Goal: Transaction & Acquisition: Purchase product/service

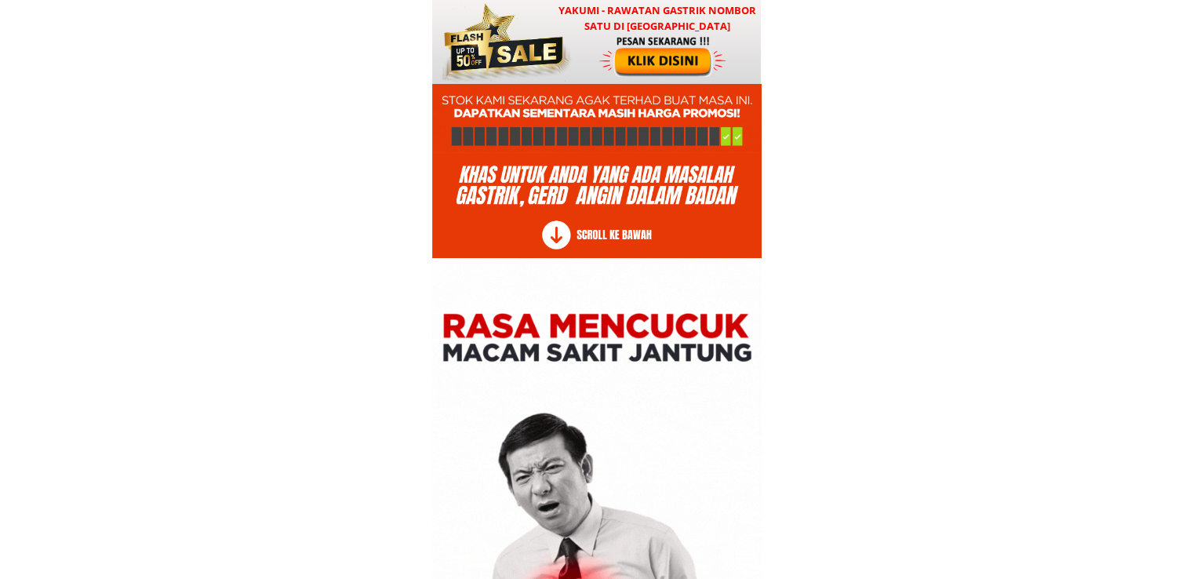
click at [616, 57] on div at bounding box center [664, 56] width 130 height 43
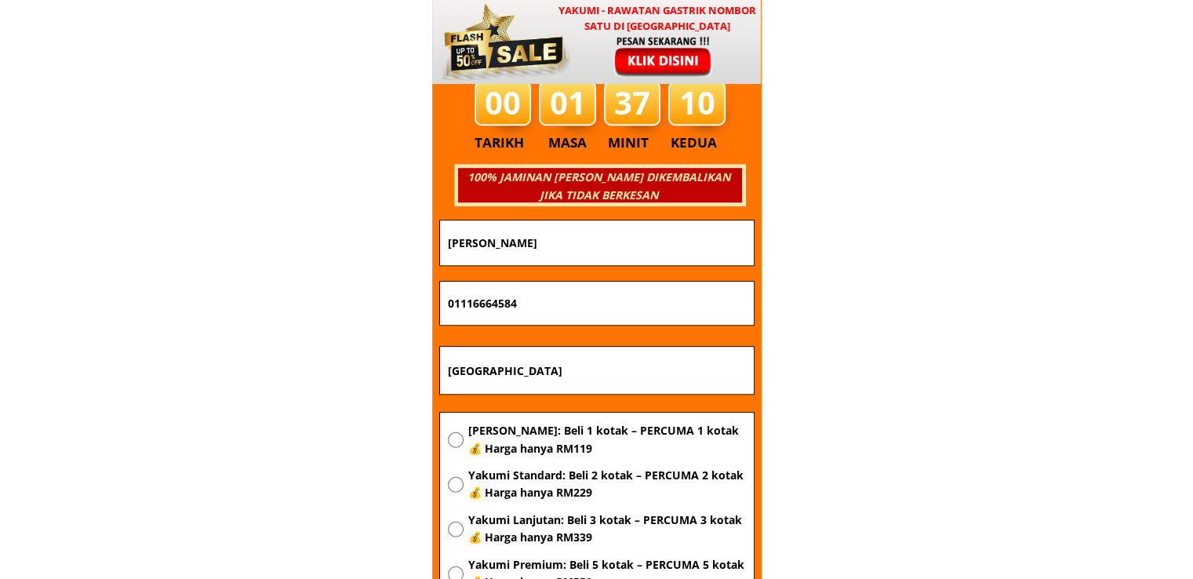
scroll to position [18946, 0]
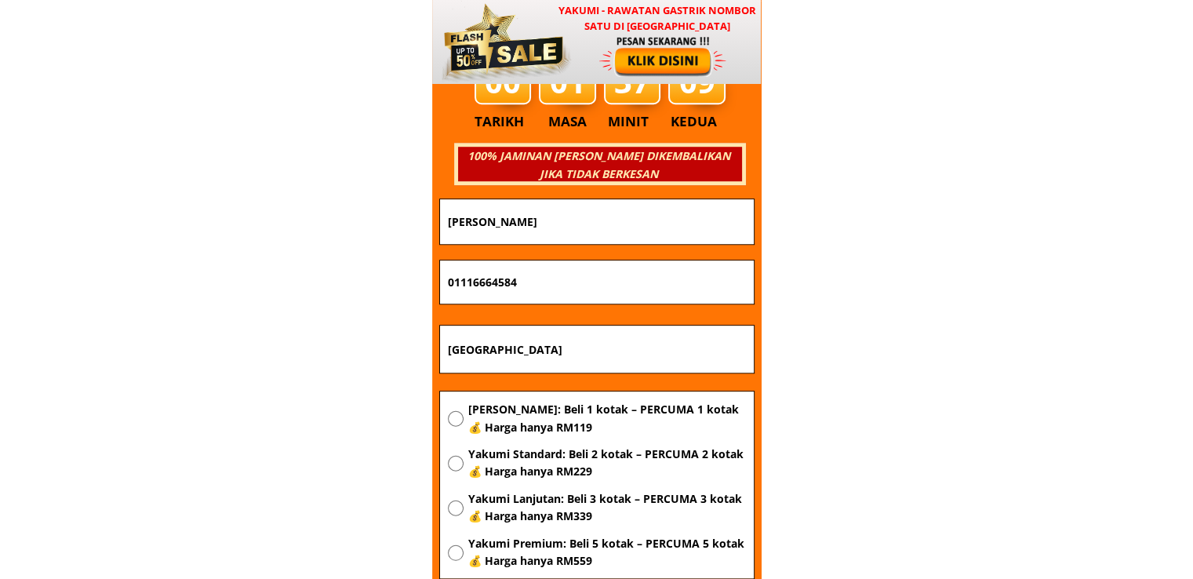
drag, startPoint x: 616, startPoint y: 354, endPoint x: 223, endPoint y: 329, distance: 393.7
paste input "Lot 6429"
type input "Lot 6429"
drag, startPoint x: 544, startPoint y: 274, endPoint x: 191, endPoint y: 281, distance: 353.0
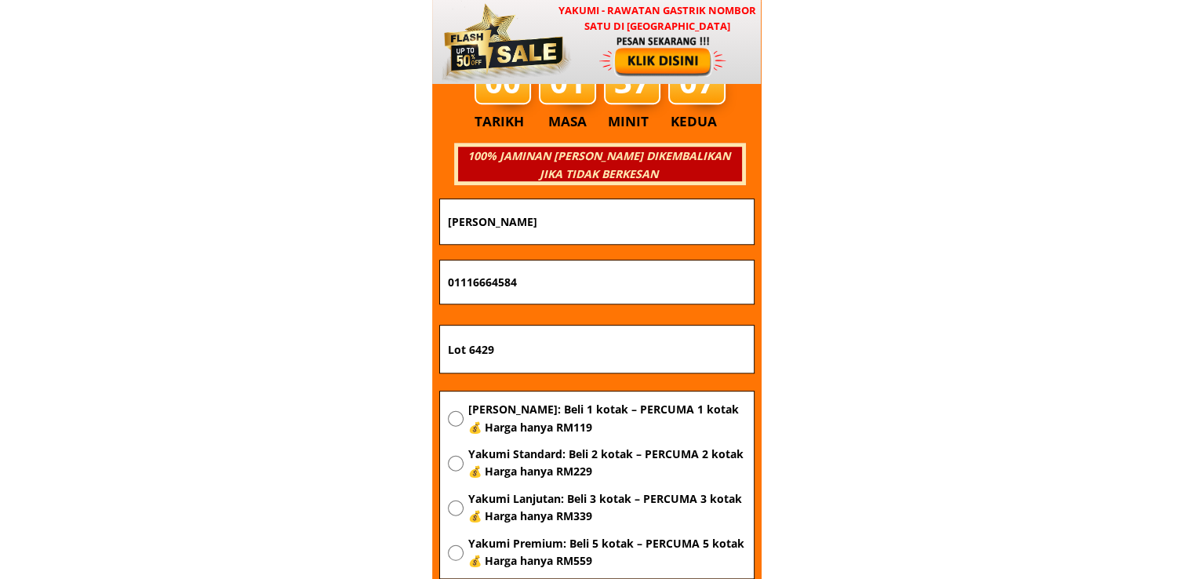
paste input "40057946"
type input "01140057946"
drag, startPoint x: 613, startPoint y: 209, endPoint x: 276, endPoint y: 216, distance: 336.6
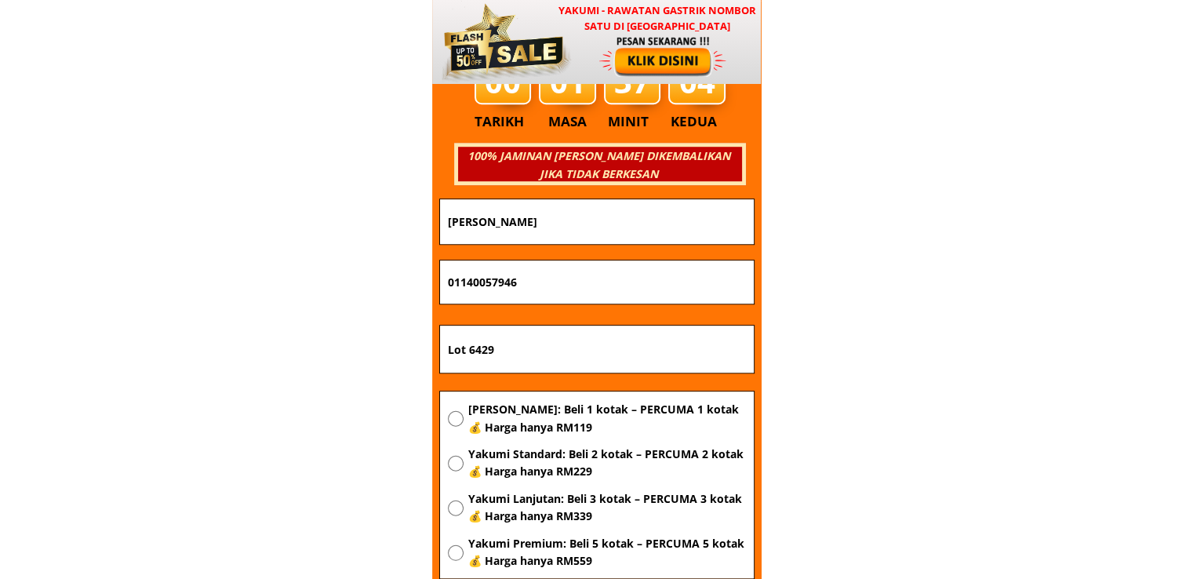
paste input "[PERSON_NAME]"
type input "[PERSON_NAME]"
click at [527, 424] on span "[PERSON_NAME]: Beli 1 kotak – PERCUMA 1 kotak 💰 Harga hanya RM119" at bounding box center [606, 418] width 278 height 35
radio input "true"
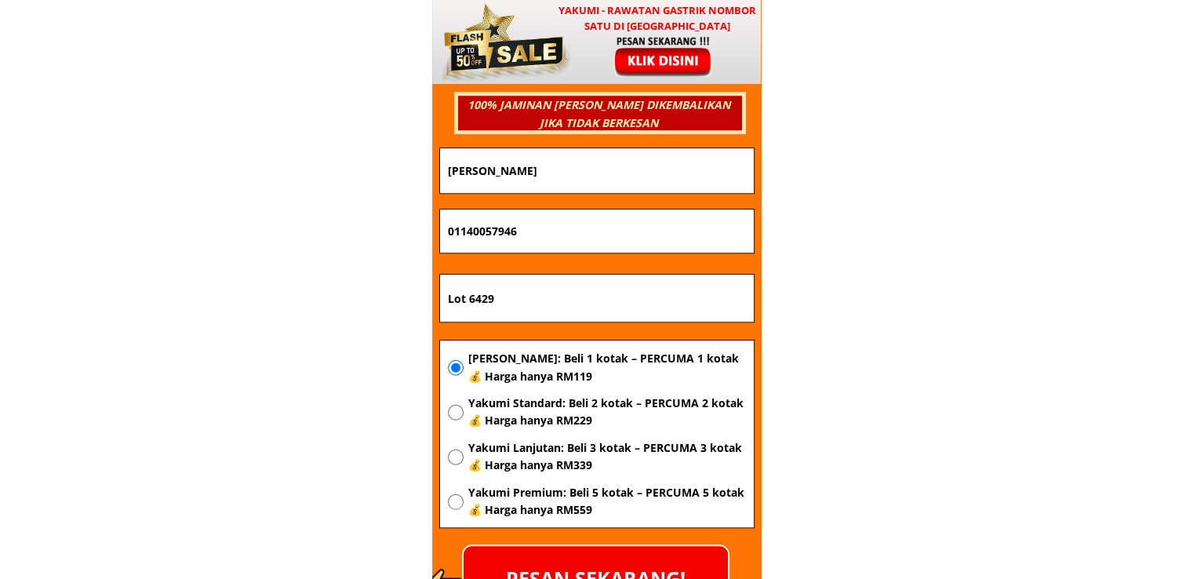
scroll to position [19025, 0]
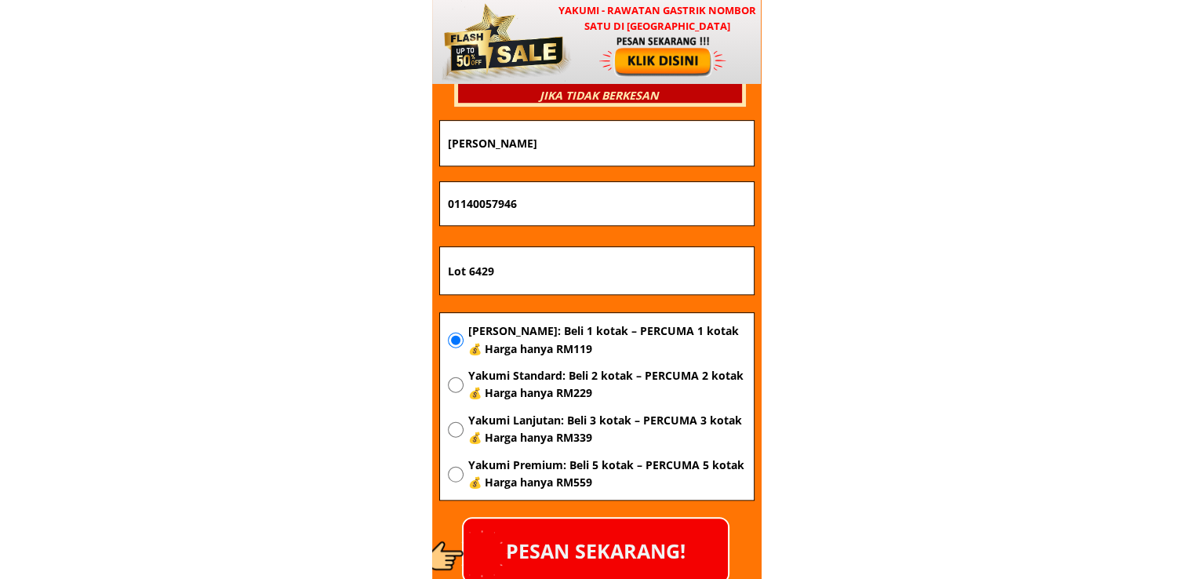
click at [659, 549] on p "PESAN SEKARANG!" at bounding box center [596, 550] width 264 height 64
